Goal: Task Accomplishment & Management: Manage account settings

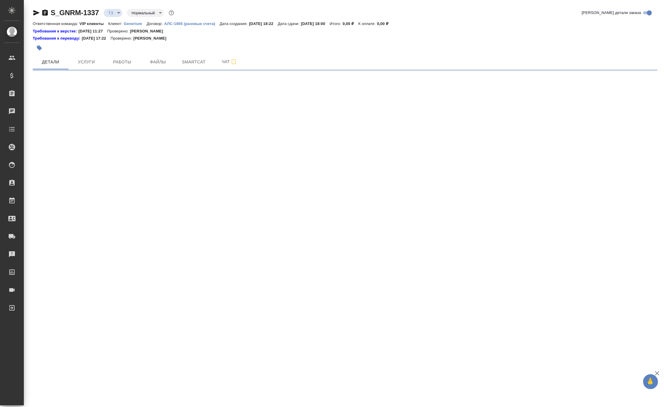
select select "RU"
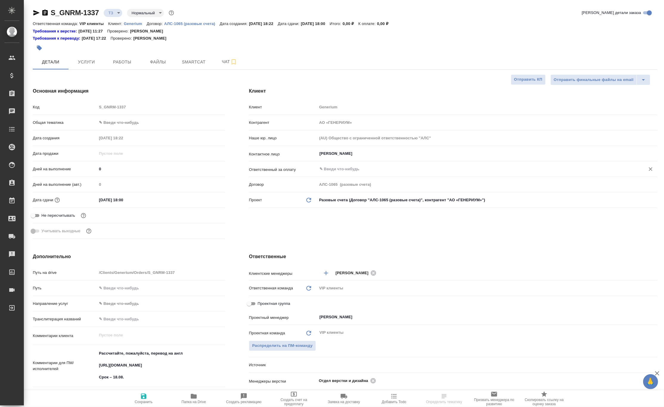
type textarea "x"
click at [126, 64] on span "Работы" at bounding box center [122, 61] width 29 height 7
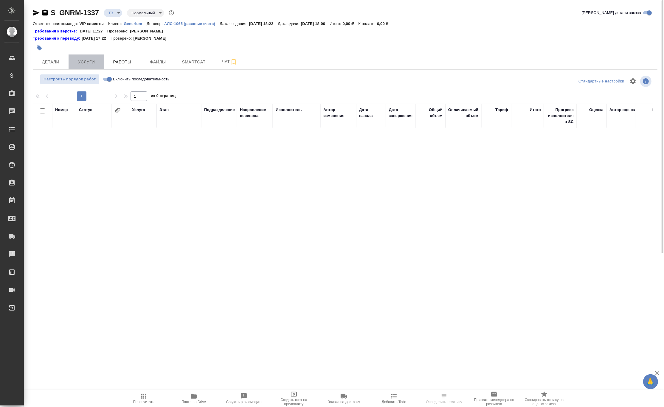
click at [87, 57] on button "Услуги" at bounding box center [87, 62] width 36 height 15
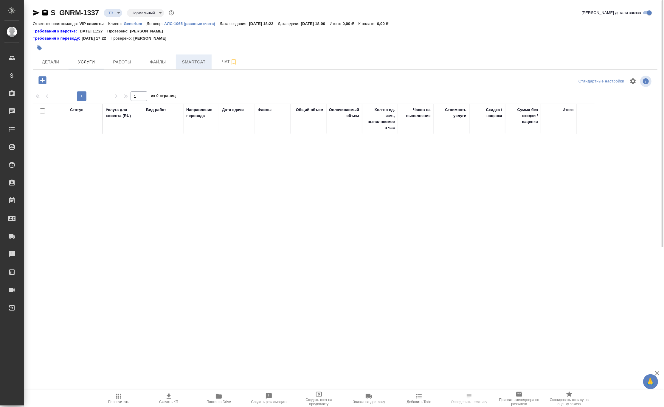
click at [198, 62] on span "Smartcat" at bounding box center [193, 61] width 29 height 7
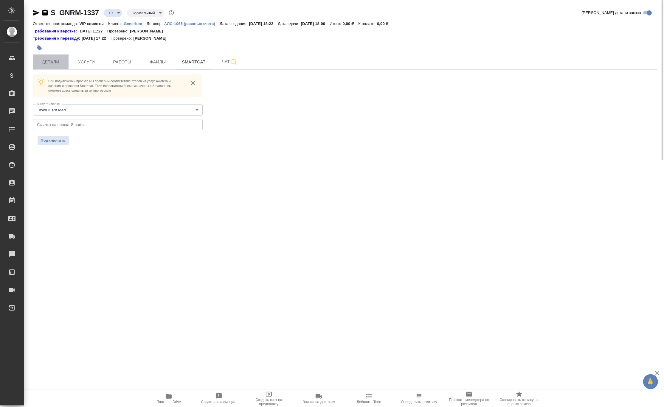
click at [53, 61] on span "Детали" at bounding box center [50, 61] width 29 height 7
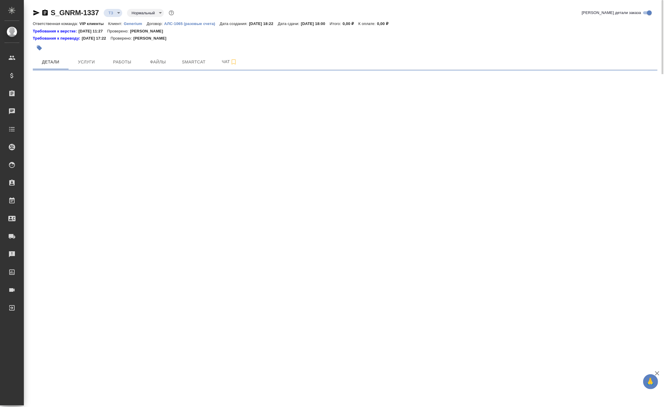
select select "RU"
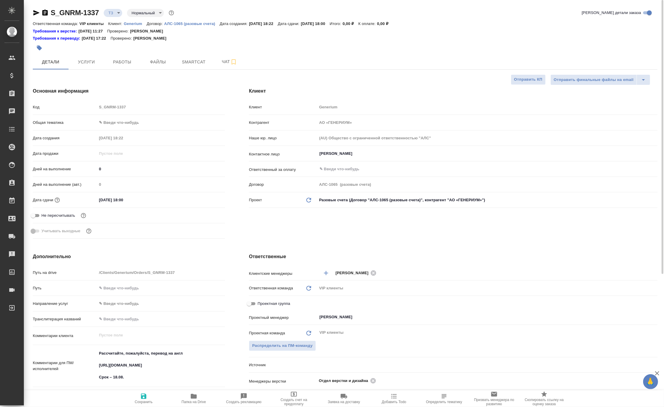
type textarea "x"
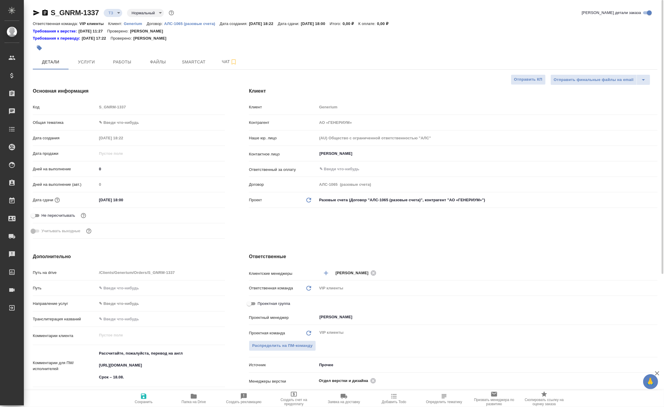
type textarea "x"
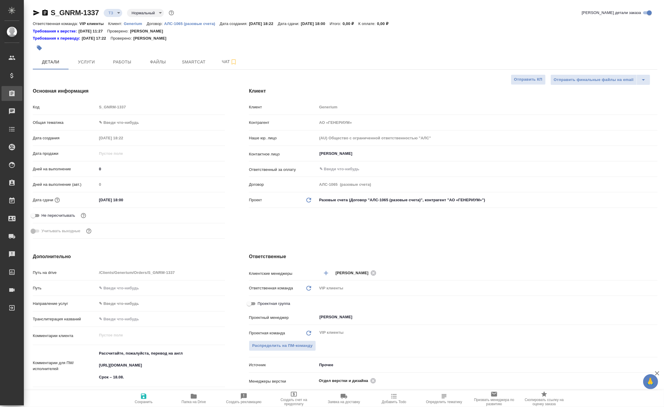
type textarea "x"
click at [537, 30] on div "Требования к верстке: 24.04.2025 11:27 Проверено: Петрова Валерия" at bounding box center [345, 31] width 625 height 6
click at [194, 399] on icon "button" at bounding box center [194, 396] width 6 height 5
type textarea "x"
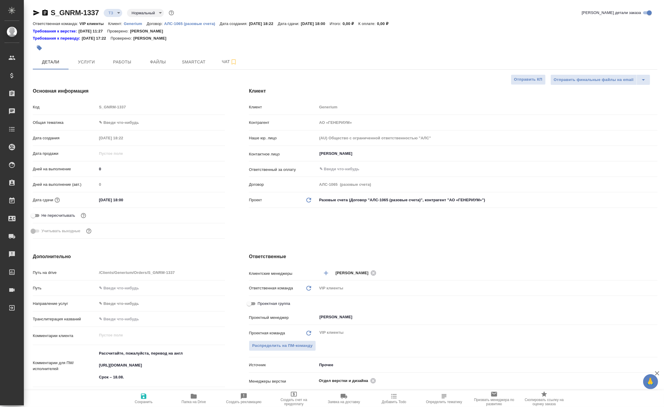
type textarea "x"
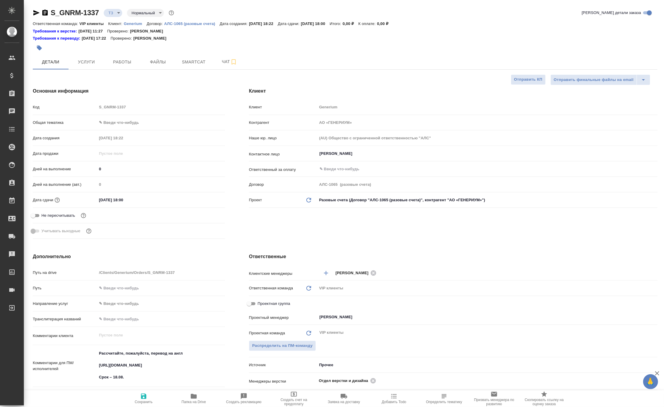
type textarea "x"
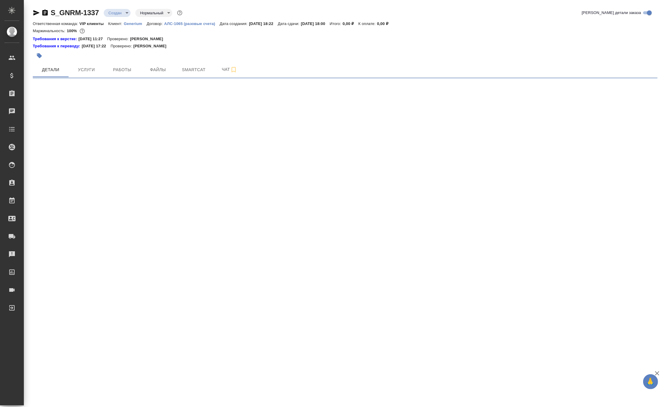
select select "RU"
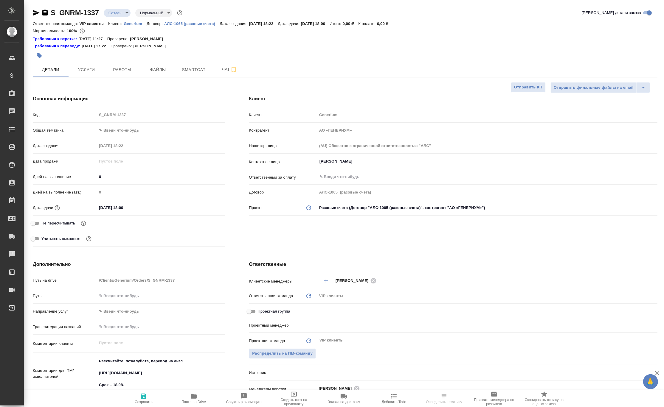
type textarea "x"
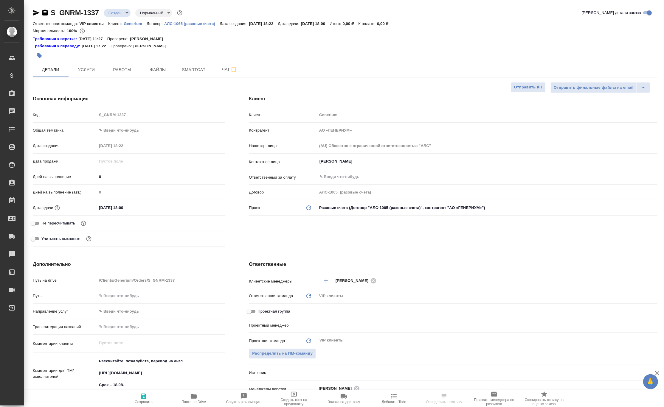
type textarea "x"
type input "[PERSON_NAME]"
click at [88, 71] on span "Услуги" at bounding box center [86, 69] width 29 height 7
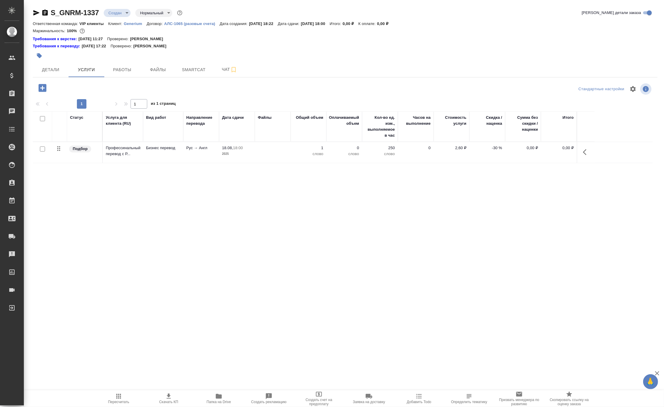
click at [517, 25] on div "Ответственная команда: VIP клиенты Клиент: Generium Договор: АЛС-1065 (разовые …" at bounding box center [345, 23] width 625 height 7
